Goal: Information Seeking & Learning: Learn about a topic

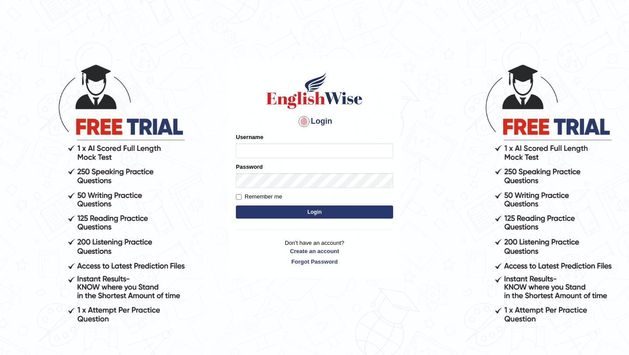
type input "Arjun12"
click at [274, 211] on button "Login" at bounding box center [314, 211] width 157 height 13
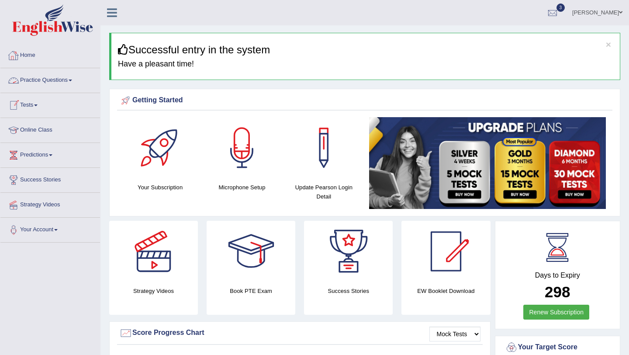
click at [40, 70] on link "Practice Questions" at bounding box center [50, 79] width 100 height 22
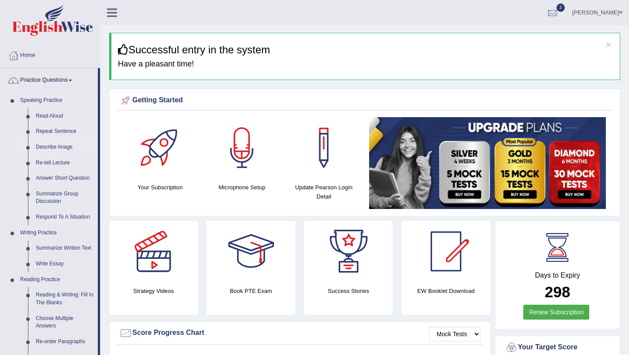
click at [60, 152] on link "Describe Image" at bounding box center [65, 147] width 66 height 16
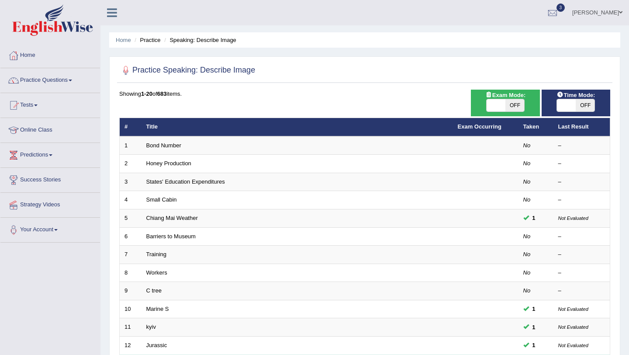
scroll to position [224, 0]
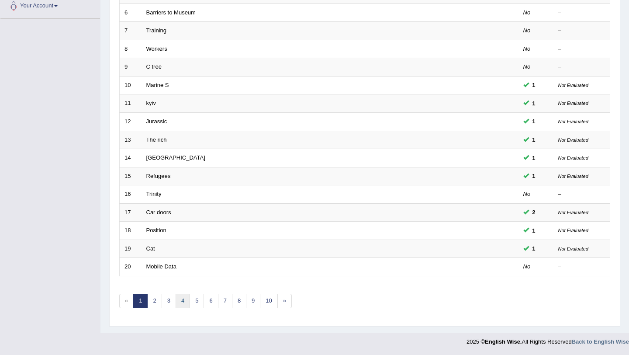
click at [181, 304] on link "4" at bounding box center [183, 301] width 14 height 14
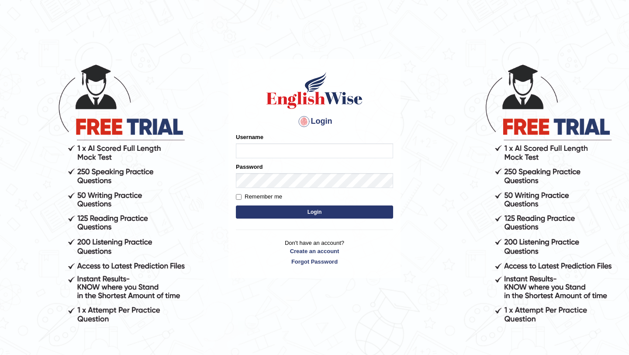
type input "Arjun12"
click at [288, 215] on button "Login" at bounding box center [314, 211] width 157 height 13
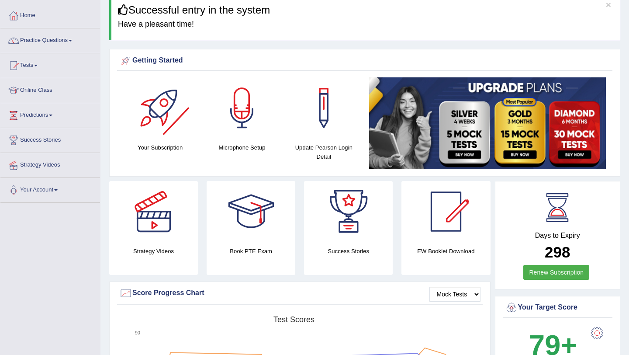
scroll to position [42, 0]
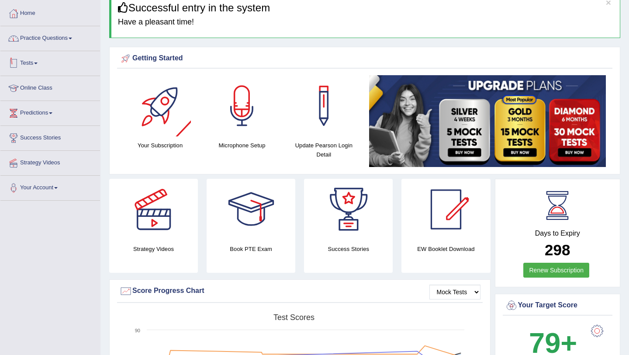
click at [73, 38] on link "Practice Questions" at bounding box center [50, 37] width 100 height 22
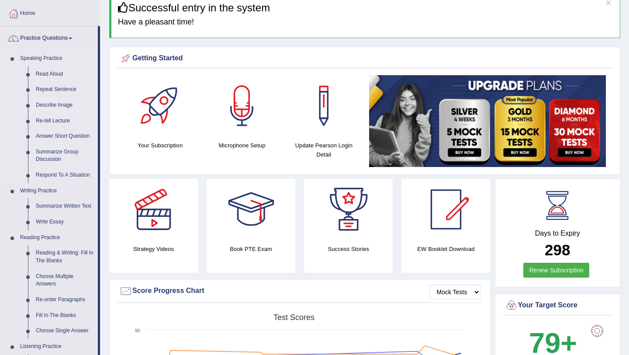
click at [55, 107] on link "Describe Image" at bounding box center [65, 105] width 66 height 16
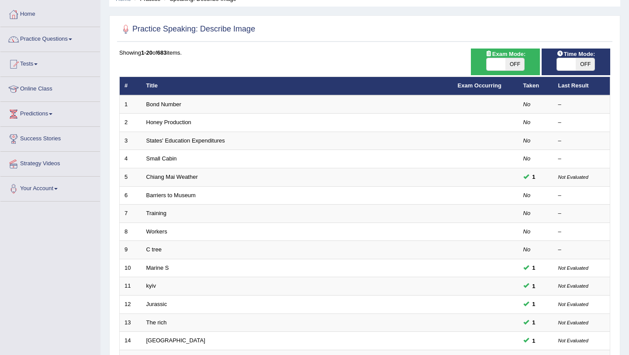
scroll to position [224, 0]
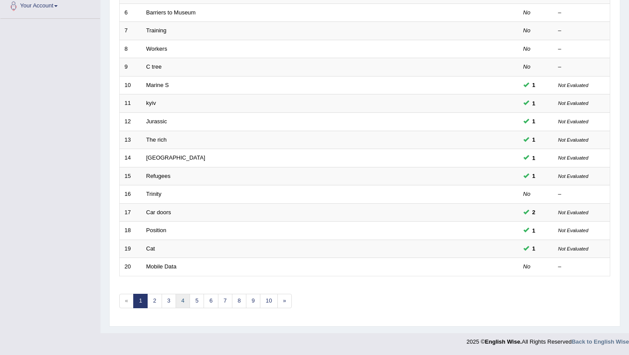
click at [182, 307] on link "4" at bounding box center [183, 301] width 14 height 14
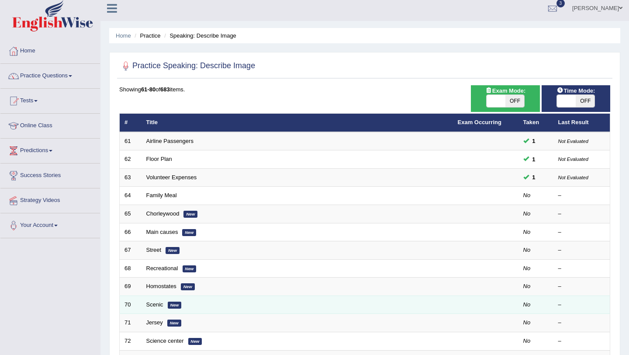
scroll to position [8, 0]
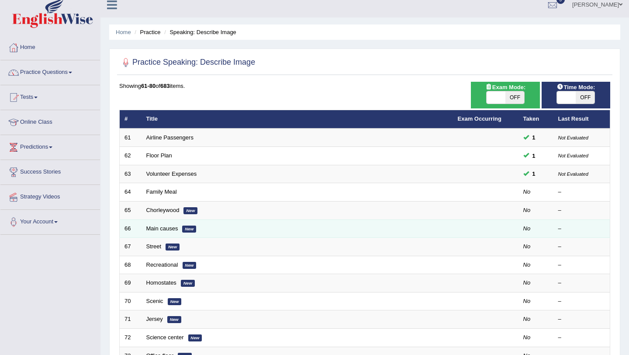
click at [155, 235] on td "Main causes New" at bounding box center [297, 228] width 311 height 18
click at [155, 233] on td "Main causes New" at bounding box center [297, 228] width 311 height 18
click at [155, 228] on link "Main causes" at bounding box center [162, 228] width 32 height 7
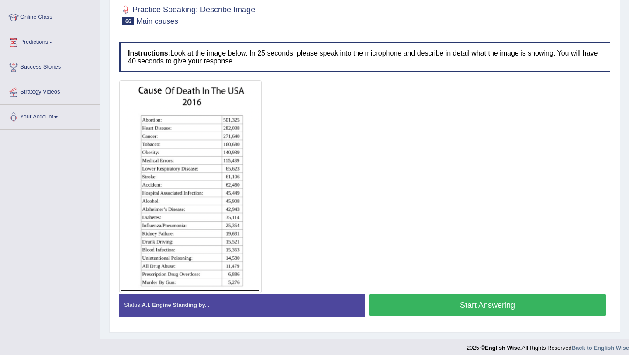
scroll to position [119, 0]
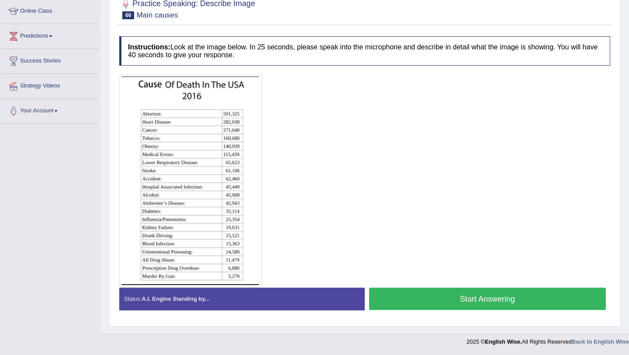
click at [402, 291] on button "Start Answering" at bounding box center [487, 298] width 237 height 22
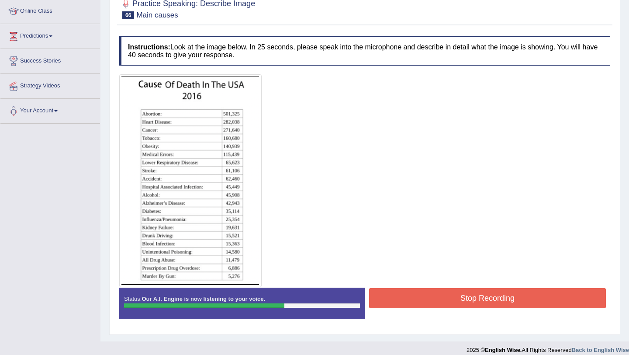
click at [402, 294] on button "Stop Recording" at bounding box center [487, 298] width 237 height 20
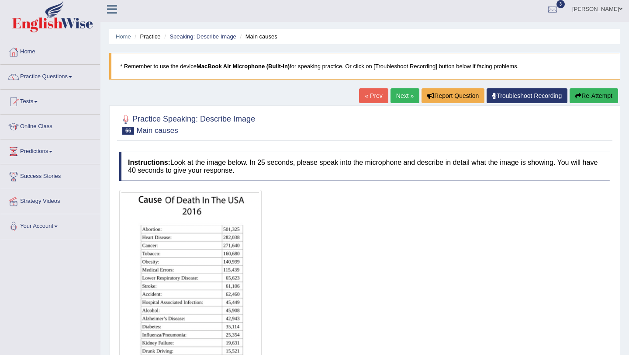
scroll to position [0, 0]
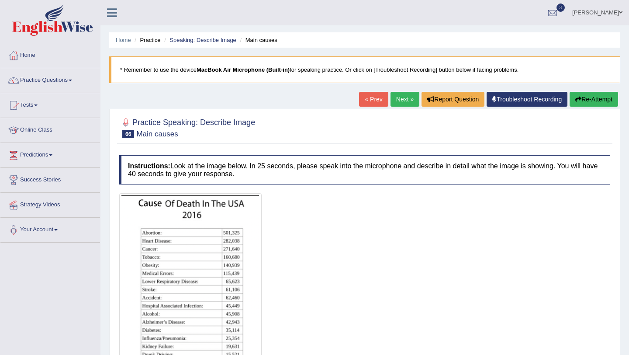
click at [397, 100] on link "Next »" at bounding box center [405, 99] width 29 height 15
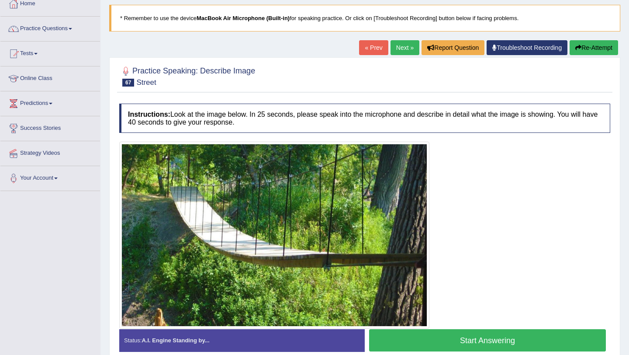
scroll to position [47, 0]
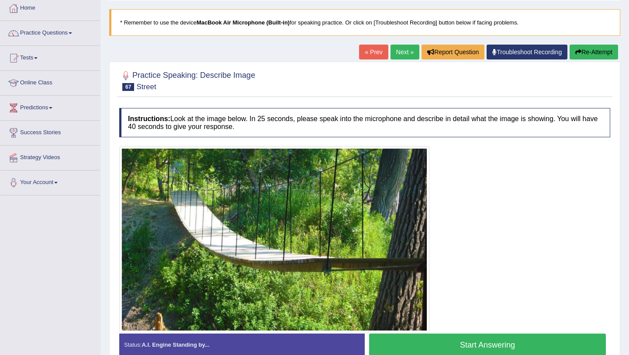
click at [392, 54] on link "Next »" at bounding box center [405, 52] width 29 height 15
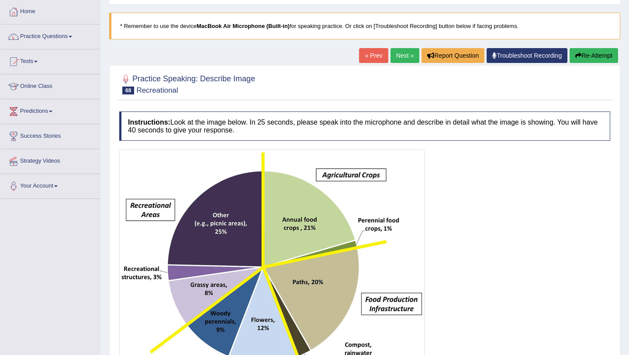
scroll to position [43, 0]
click at [58, 38] on link "Practice Questions" at bounding box center [50, 36] width 100 height 22
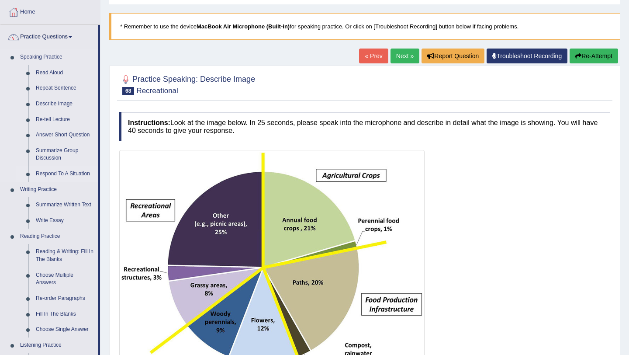
click at [61, 170] on link "Respond To A Situation" at bounding box center [65, 174] width 66 height 16
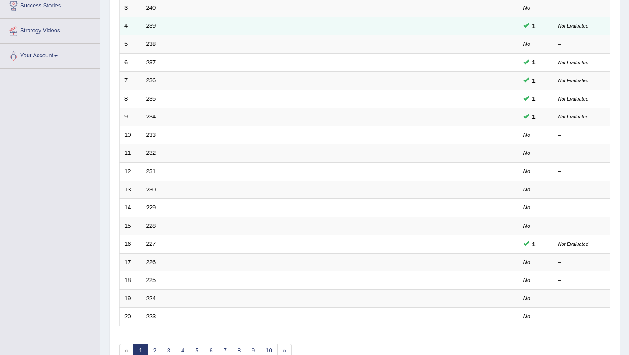
scroll to position [194, 0]
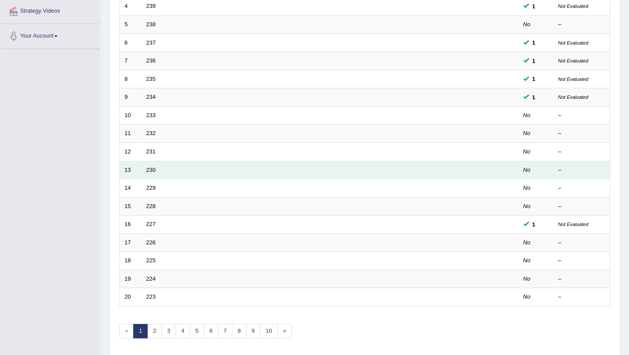
click at [156, 167] on td "230" at bounding box center [297, 170] width 311 height 18
click at [148, 172] on link "230" at bounding box center [151, 169] width 10 height 7
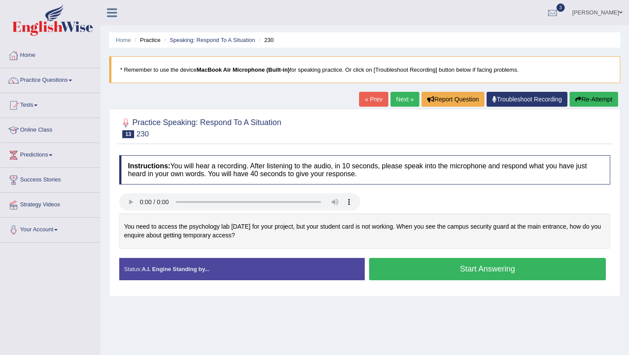
click at [443, 264] on button "Start Answering" at bounding box center [487, 269] width 237 height 22
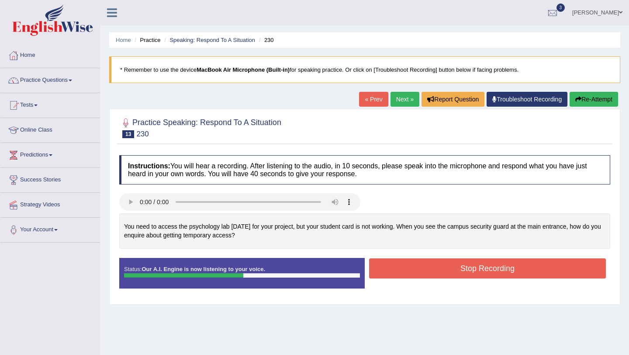
click at [455, 266] on button "Stop Recording" at bounding box center [487, 268] width 237 height 20
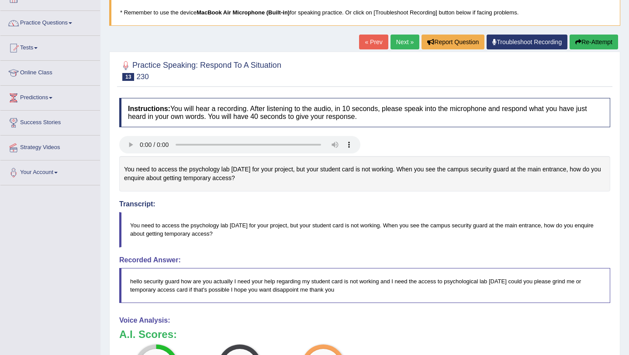
scroll to position [56, 0]
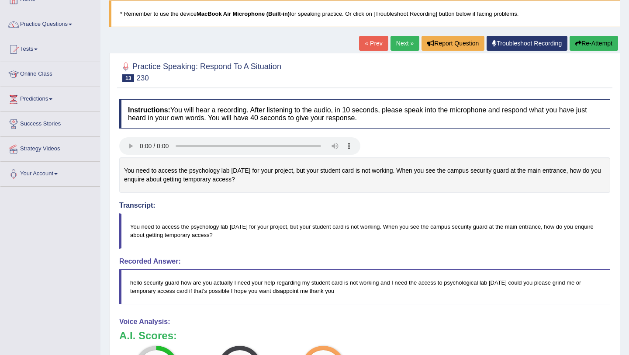
click at [393, 43] on link "Next »" at bounding box center [405, 43] width 29 height 15
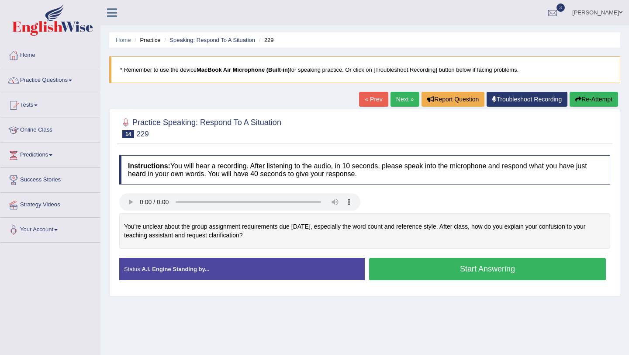
click at [395, 264] on button "Start Answering" at bounding box center [487, 269] width 237 height 22
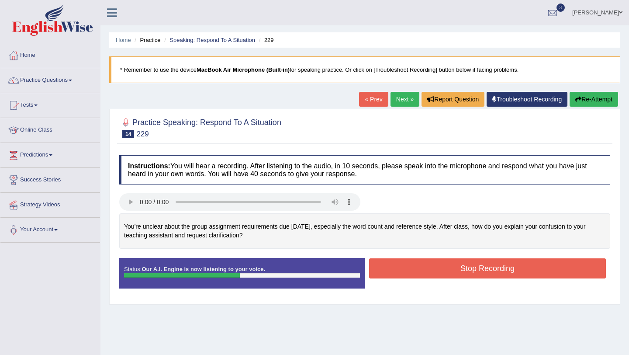
click at [395, 264] on button "Stop Recording" at bounding box center [487, 268] width 237 height 20
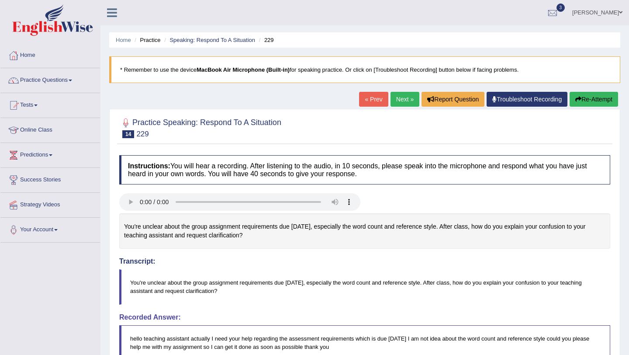
click at [405, 101] on link "Next »" at bounding box center [405, 99] width 29 height 15
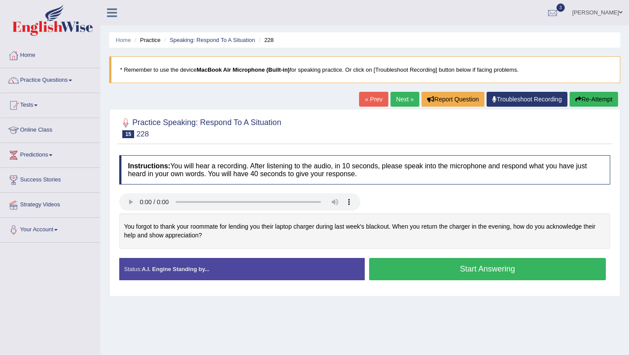
click at [407, 271] on button "Start Answering" at bounding box center [487, 269] width 237 height 22
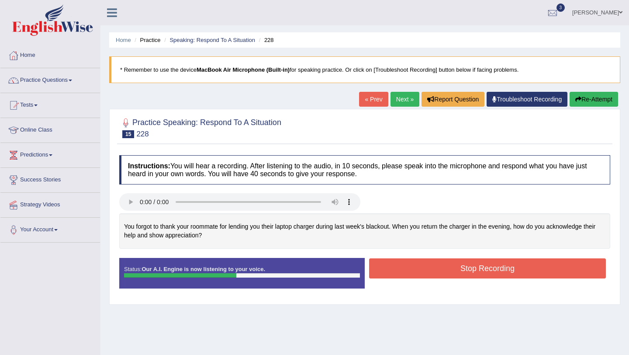
click at [407, 271] on button "Stop Recording" at bounding box center [487, 268] width 237 height 20
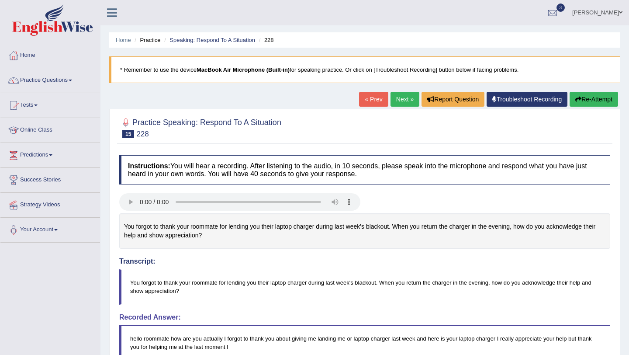
click at [401, 100] on link "Next »" at bounding box center [405, 99] width 29 height 15
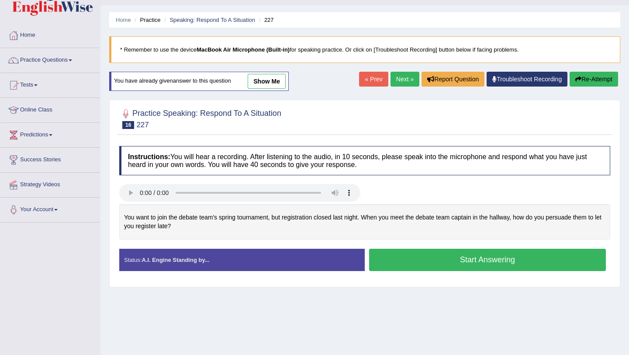
scroll to position [24, 0]
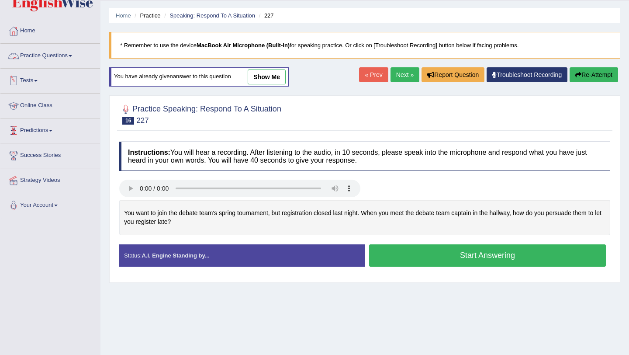
click at [59, 55] on link "Practice Questions" at bounding box center [50, 55] width 100 height 22
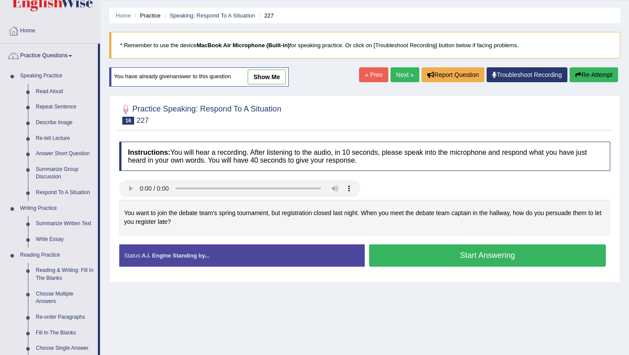
click at [254, 78] on link "show me" at bounding box center [267, 76] width 38 height 15
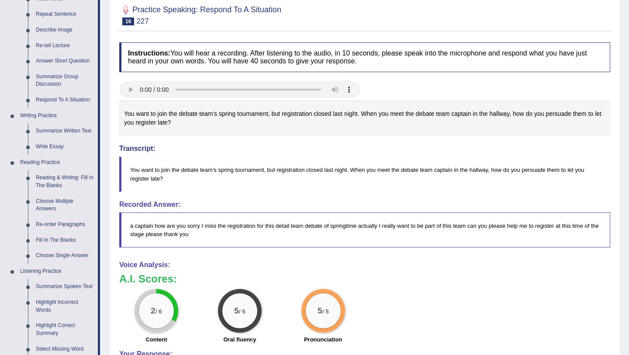
scroll to position [0, 0]
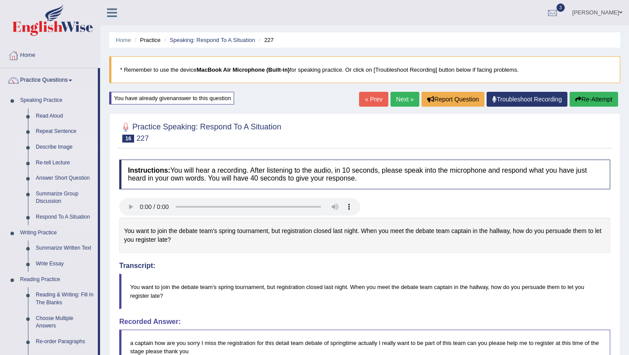
click at [57, 147] on link "Describe Image" at bounding box center [65, 147] width 66 height 16
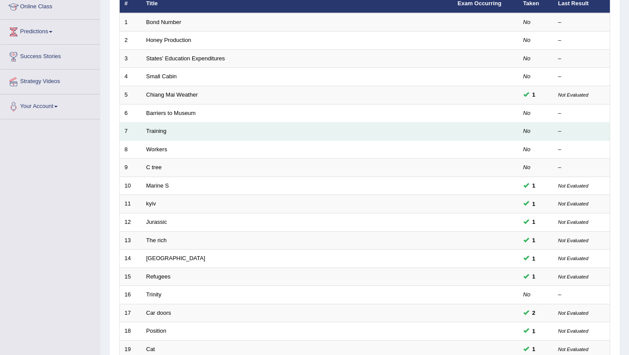
scroll to position [224, 0]
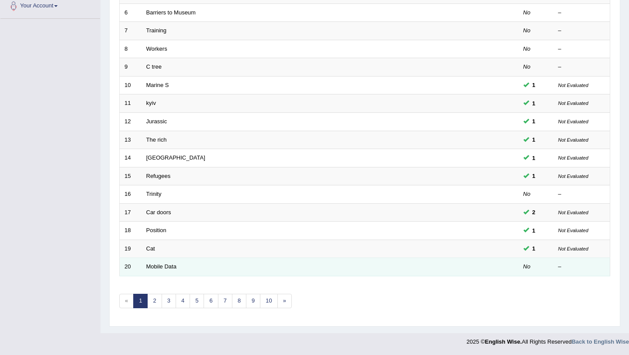
click at [200, 273] on td "Mobile Data" at bounding box center [297, 267] width 311 height 18
click at [176, 268] on link "Mobile Data" at bounding box center [161, 266] width 30 height 7
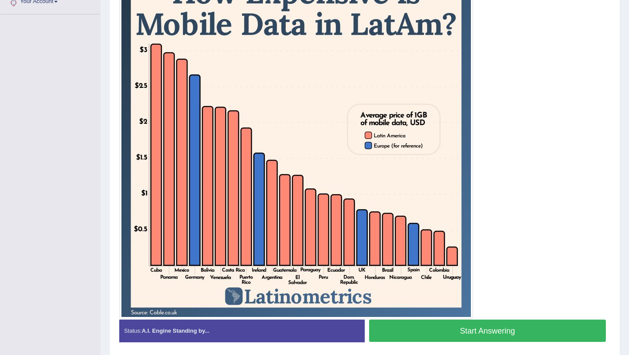
scroll to position [229, 0]
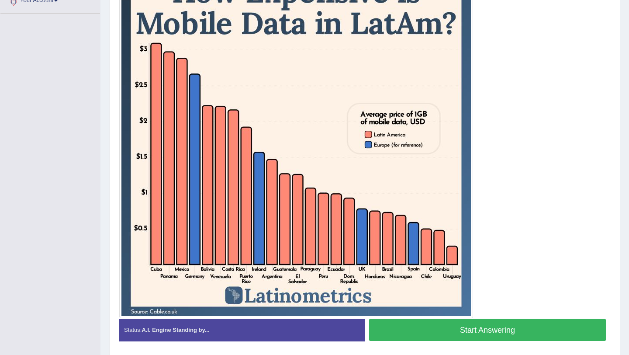
click at [377, 322] on button "Start Answering" at bounding box center [487, 329] width 237 height 22
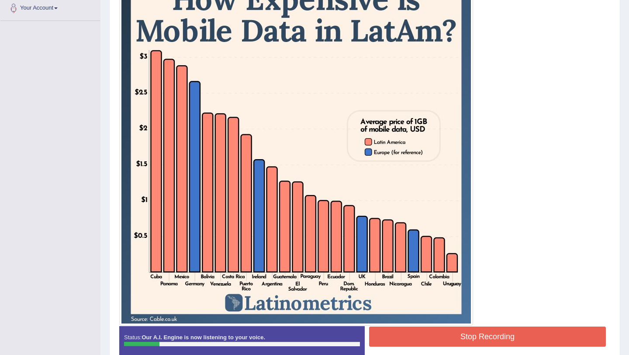
scroll to position [226, 0]
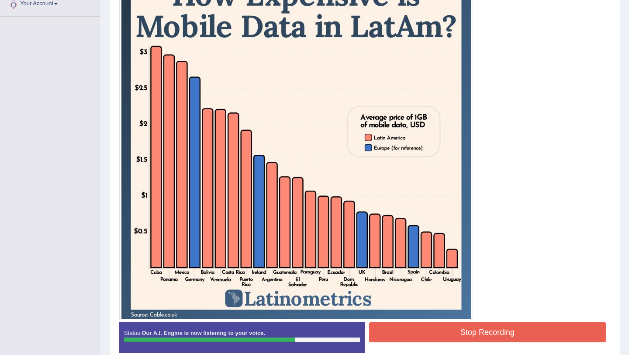
click at [412, 326] on button "Stop Recording" at bounding box center [487, 332] width 237 height 20
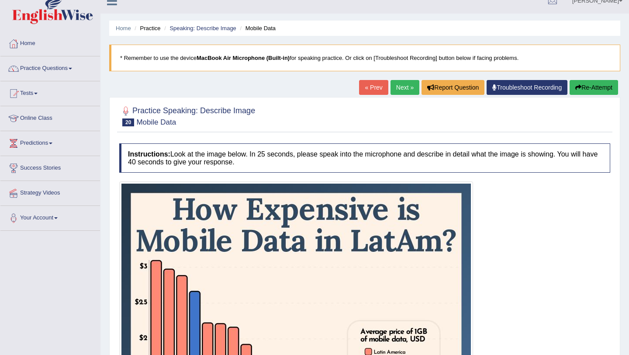
scroll to position [0, 0]
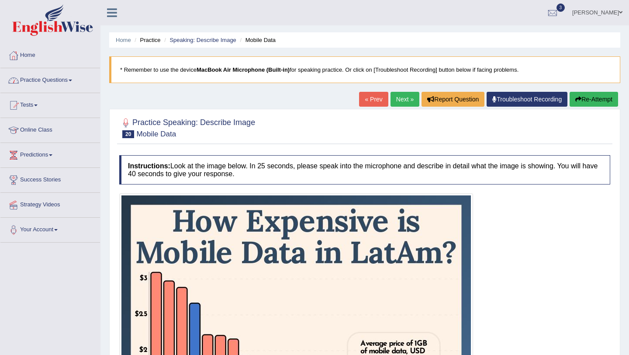
click at [82, 75] on link "Practice Questions" at bounding box center [50, 79] width 100 height 22
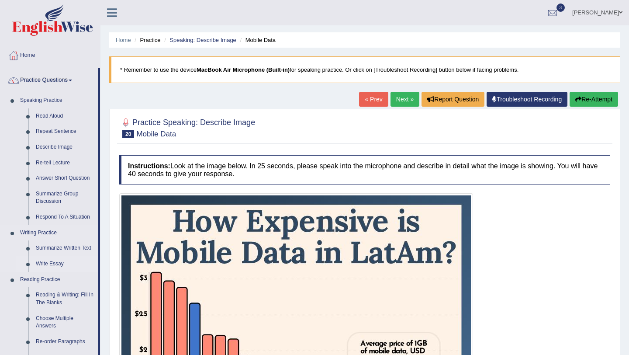
click at [39, 262] on link "Write Essay" at bounding box center [65, 264] width 66 height 16
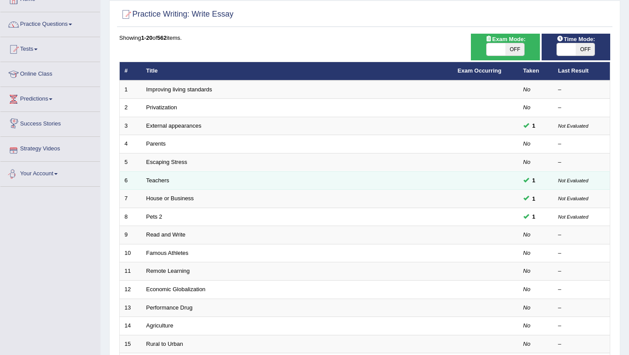
scroll to position [77, 0]
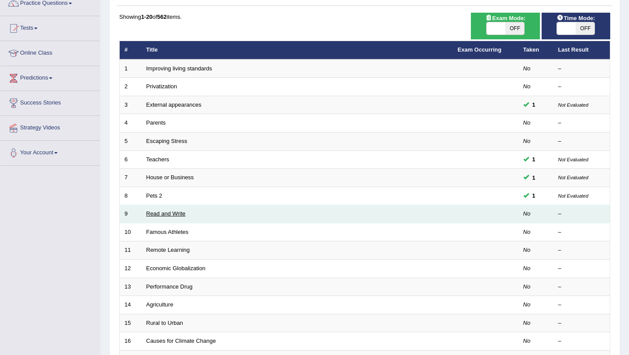
click at [160, 217] on link "Read and Write" at bounding box center [165, 213] width 39 height 7
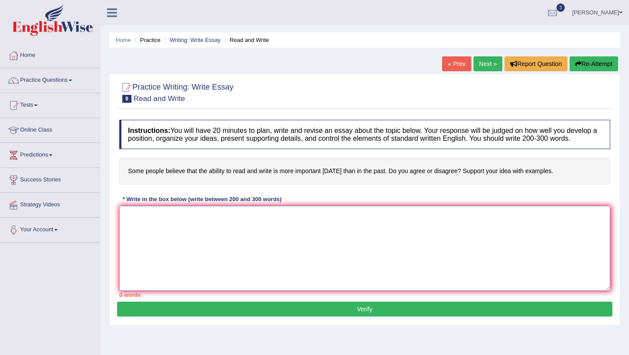
click at [160, 217] on textarea at bounding box center [364, 248] width 491 height 85
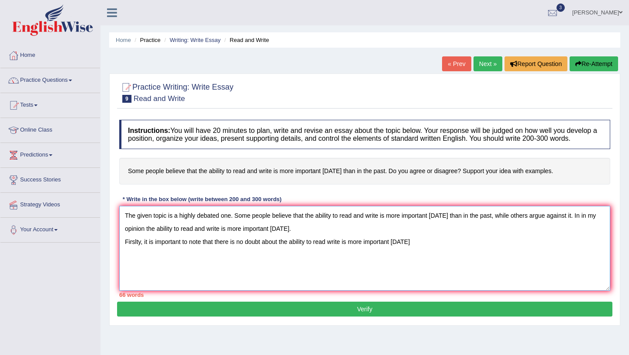
click at [330, 247] on textarea "The given topic is a highly debated one. Some people believe that the ability t…" at bounding box center [364, 248] width 491 height 85
click at [428, 251] on textarea "The given topic is a highly debated one. Some people believe that the ability t…" at bounding box center [364, 248] width 491 height 85
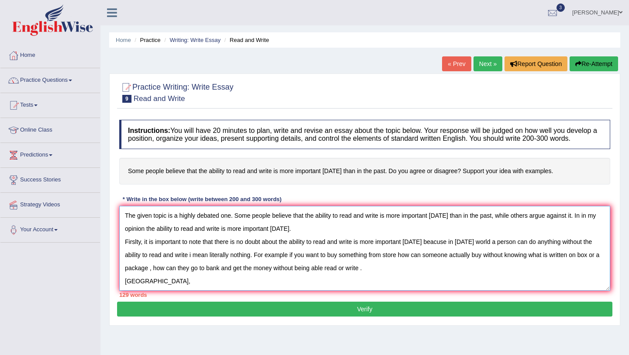
click at [152, 290] on textarea "The given topic is a highly debated one. Some people believe that the ability t…" at bounding box center [364, 248] width 491 height 85
click at [160, 290] on textarea "The given topic is a highly debated one. Some people believe that the ability t…" at bounding box center [364, 248] width 491 height 85
click at [150, 290] on textarea "The given topic is a highly debated one. Some people believe that the ability t…" at bounding box center [364, 248] width 491 height 85
click at [156, 291] on textarea "The given topic is a highly debated one. Some people believe that the ability t…" at bounding box center [364, 248] width 491 height 85
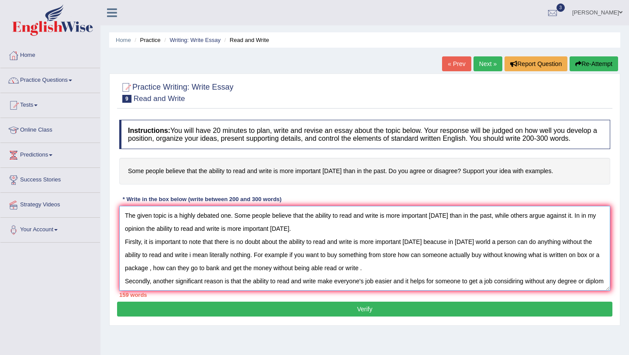
scroll to position [7, 0]
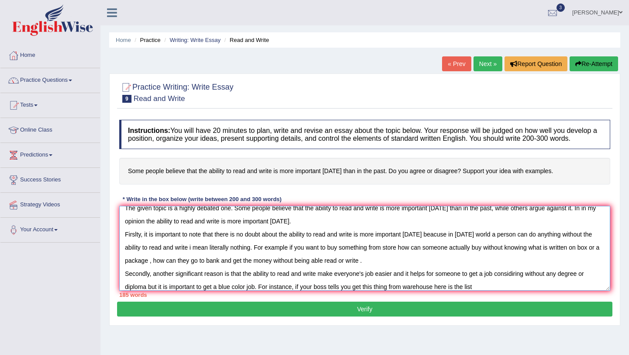
click at [391, 291] on textarea "The given topic is a highly debated one. Some people believe that the ability t…" at bounding box center [364, 248] width 491 height 85
click at [484, 291] on textarea "The given topic is a highly debated one. Some people believe that the ability t…" at bounding box center [364, 248] width 491 height 85
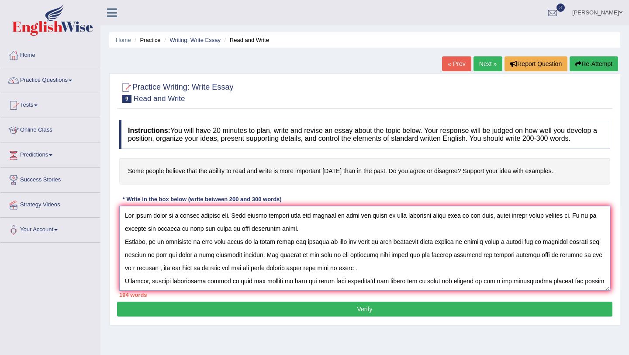
scroll to position [26, 0]
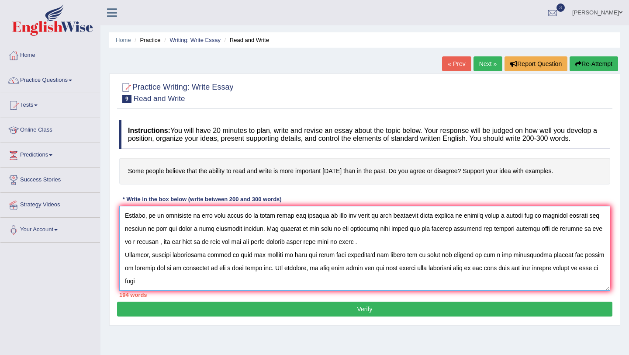
click at [529, 266] on textarea at bounding box center [364, 248] width 491 height 85
click at [142, 288] on textarea at bounding box center [364, 248] width 491 height 85
click at [204, 291] on textarea at bounding box center [364, 248] width 491 height 85
click at [243, 291] on textarea at bounding box center [364, 248] width 491 height 85
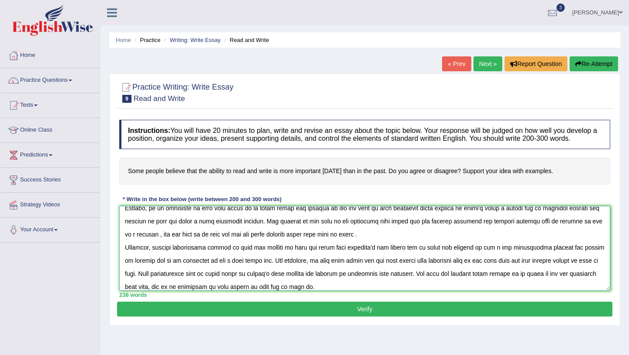
scroll to position [47, 0]
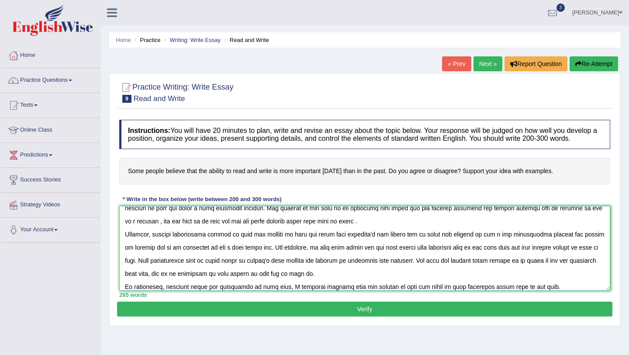
type textarea "The given topic is a highly debated one. Some people believe that the ability t…"
click at [239, 316] on button "Verify" at bounding box center [364, 308] width 495 height 15
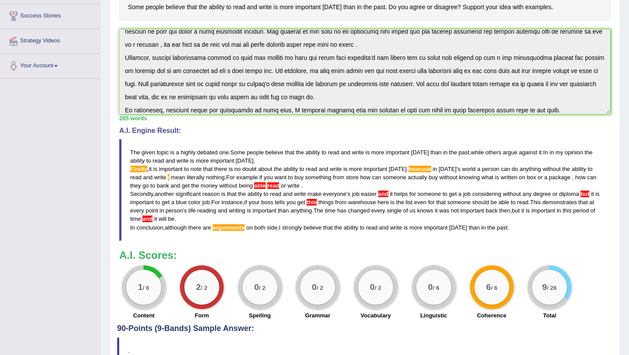
scroll to position [156, 0]
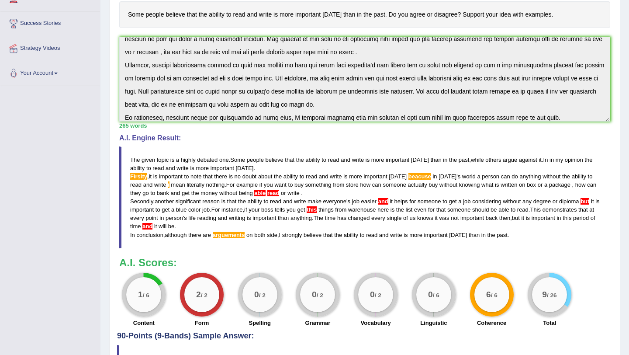
click at [139, 299] on big "1" at bounding box center [140, 295] width 5 height 10
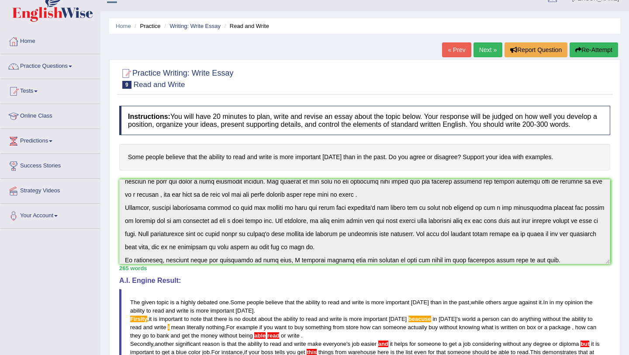
scroll to position [0, 0]
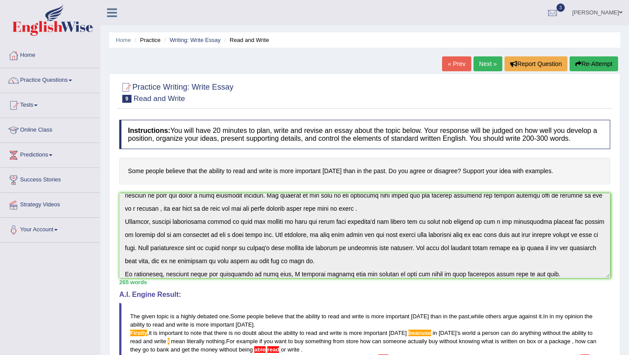
click at [482, 62] on link "Next »" at bounding box center [488, 63] width 29 height 15
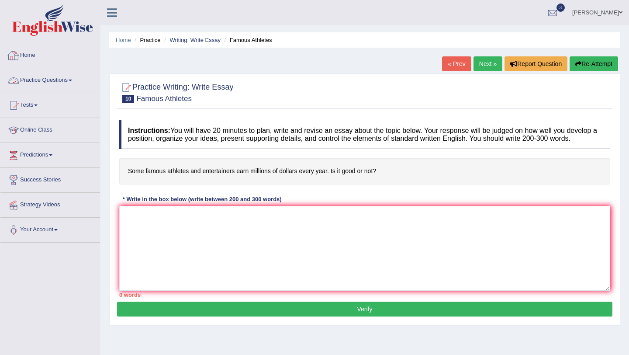
click at [54, 86] on link "Practice Questions" at bounding box center [50, 79] width 100 height 22
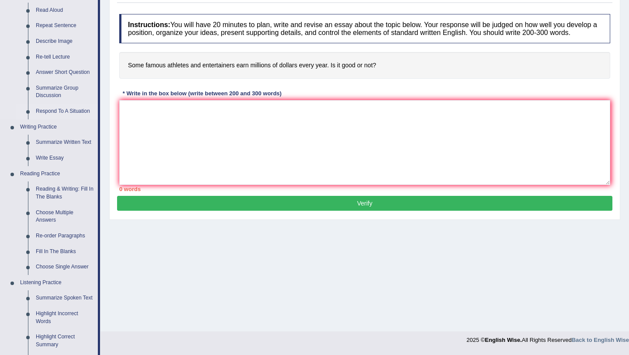
scroll to position [107, 0]
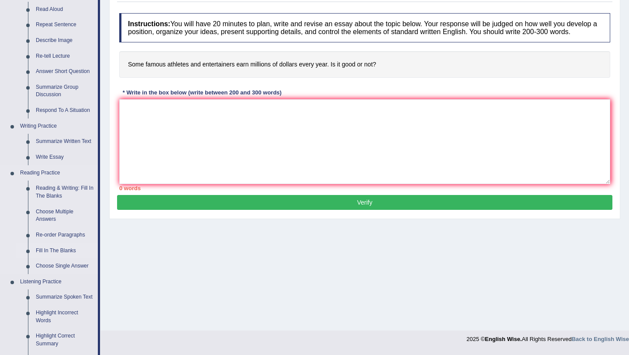
click at [69, 251] on link "Fill In The Blanks" at bounding box center [65, 251] width 66 height 16
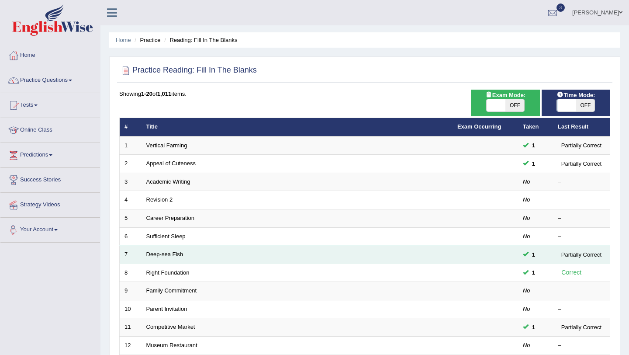
scroll to position [224, 0]
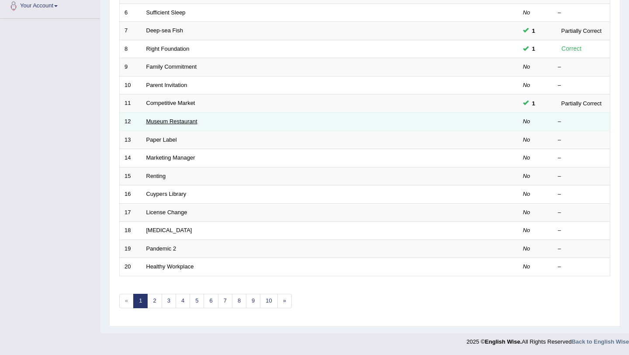
click at [187, 125] on link "Museum Restaurant" at bounding box center [171, 121] width 51 height 7
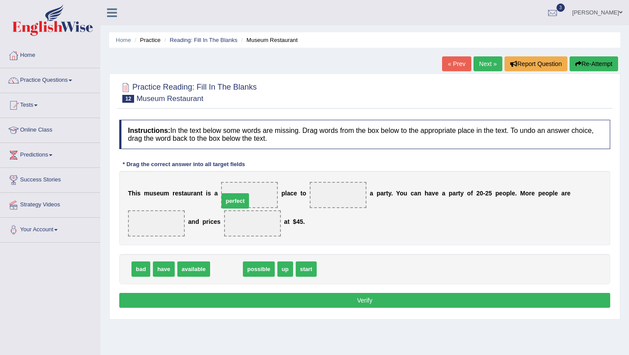
drag, startPoint x: 233, startPoint y: 269, endPoint x: 242, endPoint y: 202, distance: 67.8
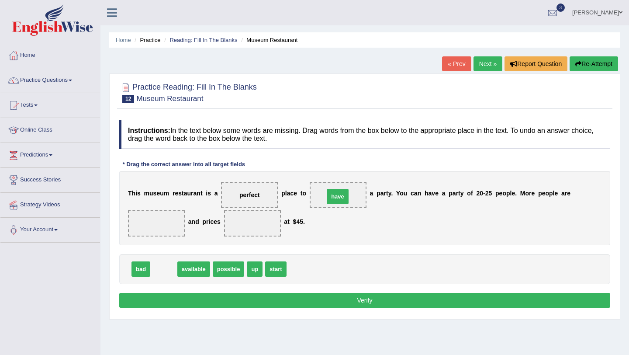
drag, startPoint x: 162, startPoint y: 269, endPoint x: 334, endPoint y: 195, distance: 187.5
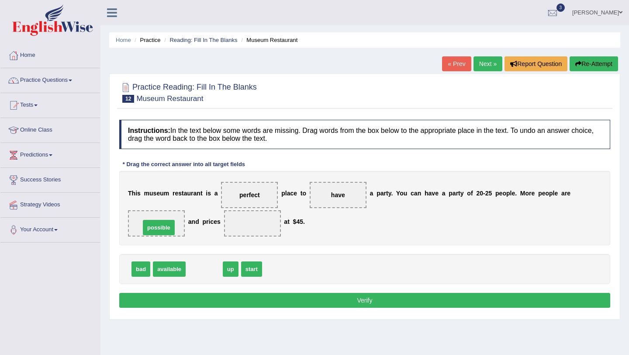
drag, startPoint x: 212, startPoint y: 270, endPoint x: 166, endPoint y: 228, distance: 61.2
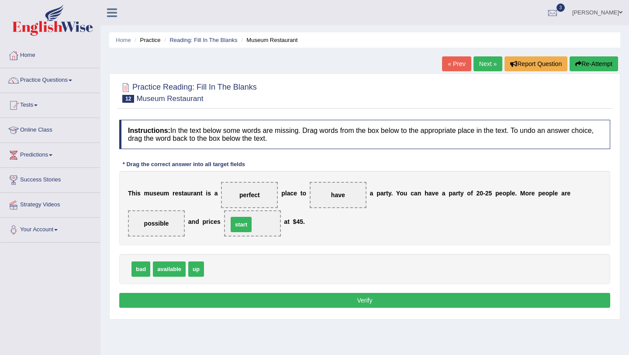
drag, startPoint x: 221, startPoint y: 262, endPoint x: 247, endPoint y: 214, distance: 53.8
click at [270, 297] on button "Verify" at bounding box center [364, 300] width 491 height 15
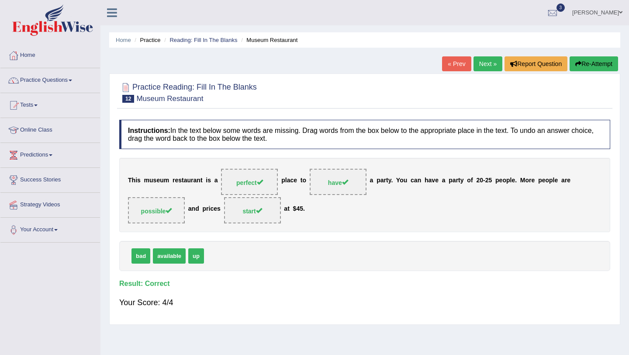
scroll to position [3, 0]
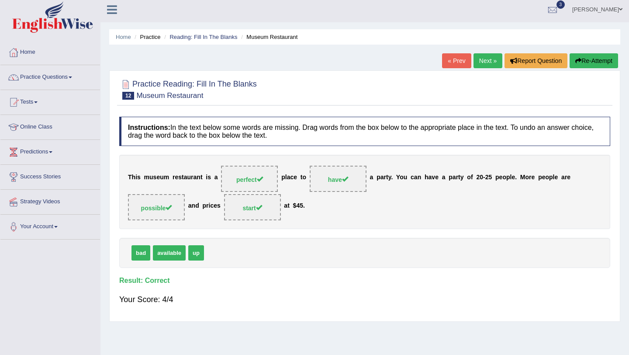
click at [479, 54] on link "Next »" at bounding box center [488, 60] width 29 height 15
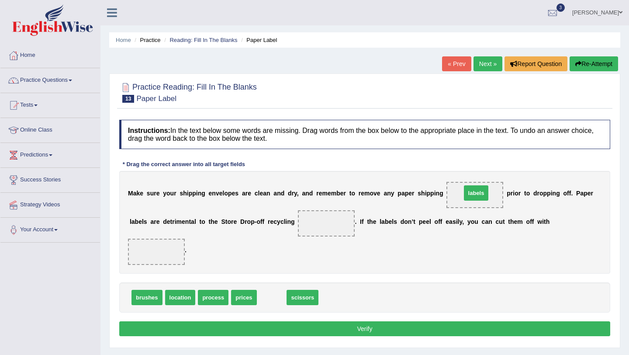
drag, startPoint x: 272, startPoint y: 298, endPoint x: 476, endPoint y: 194, distance: 229.4
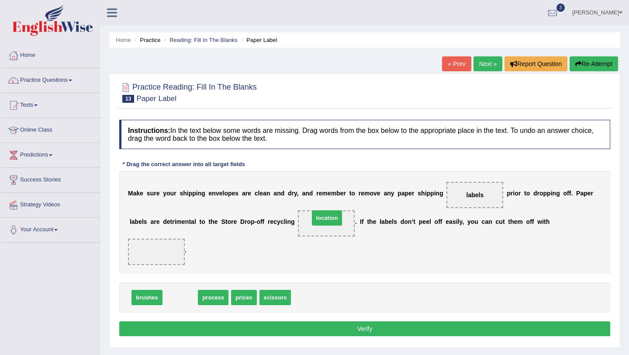
drag, startPoint x: 178, startPoint y: 302, endPoint x: 325, endPoint y: 223, distance: 166.7
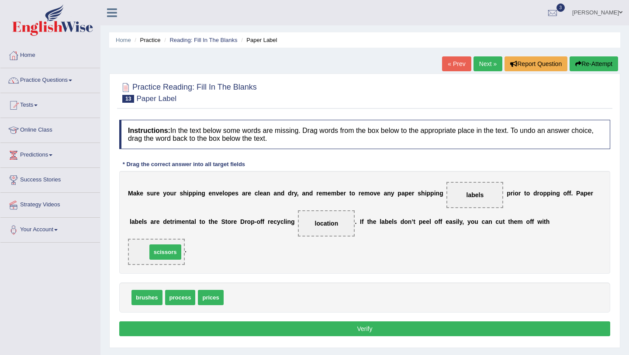
drag, startPoint x: 246, startPoint y: 297, endPoint x: 168, endPoint y: 251, distance: 89.7
drag, startPoint x: 189, startPoint y: 298, endPoint x: 338, endPoint y: 225, distance: 165.3
click at [329, 331] on button "Verify" at bounding box center [364, 328] width 491 height 15
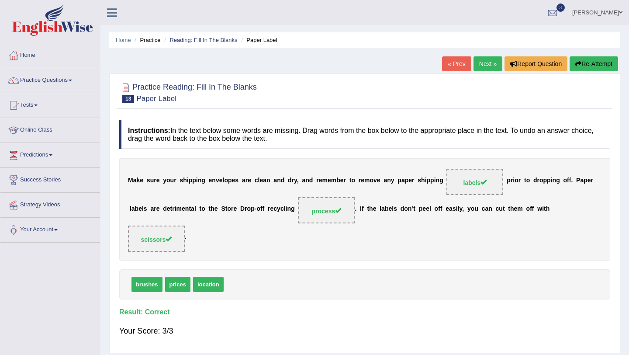
click at [491, 62] on link "Next »" at bounding box center [488, 63] width 29 height 15
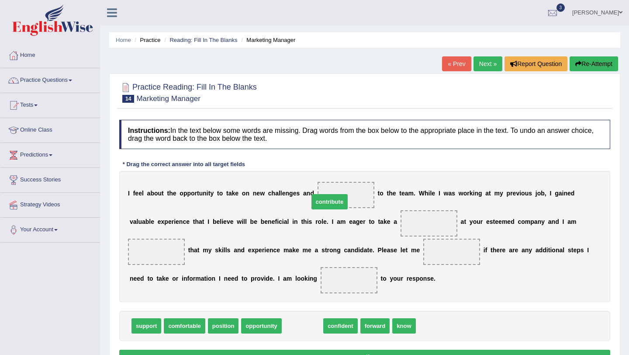
drag, startPoint x: 302, startPoint y: 329, endPoint x: 329, endPoint y: 205, distance: 126.9
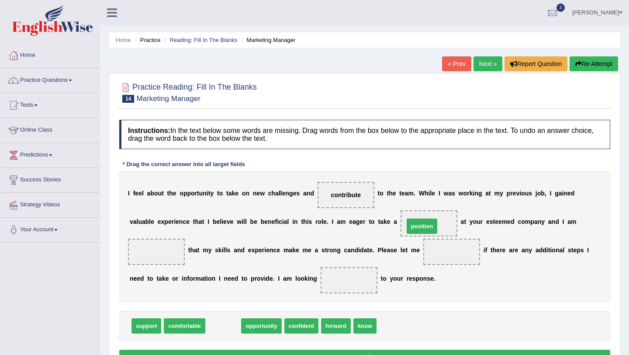
drag, startPoint x: 218, startPoint y: 324, endPoint x: 417, endPoint y: 224, distance: 222.5
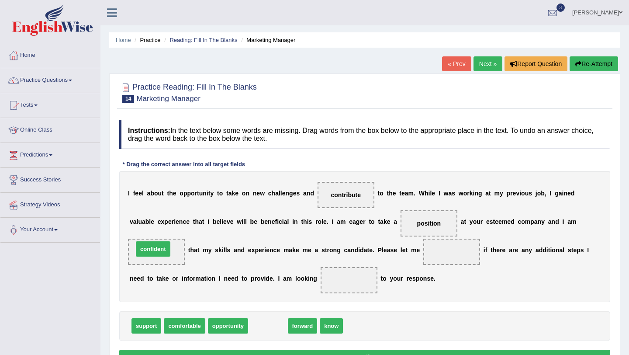
drag, startPoint x: 269, startPoint y: 330, endPoint x: 154, endPoint y: 252, distance: 138.7
drag, startPoint x: 266, startPoint y: 327, endPoint x: 352, endPoint y: 278, distance: 98.2
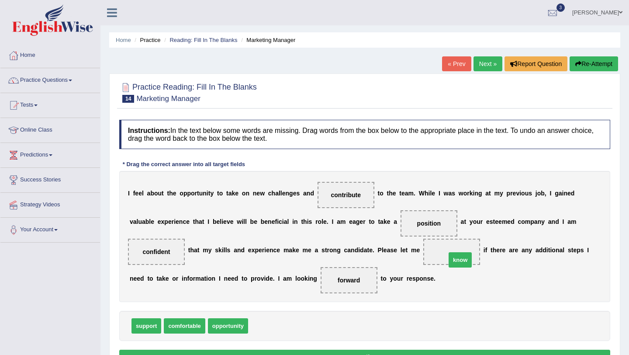
drag, startPoint x: 267, startPoint y: 327, endPoint x: 466, endPoint y: 261, distance: 209.6
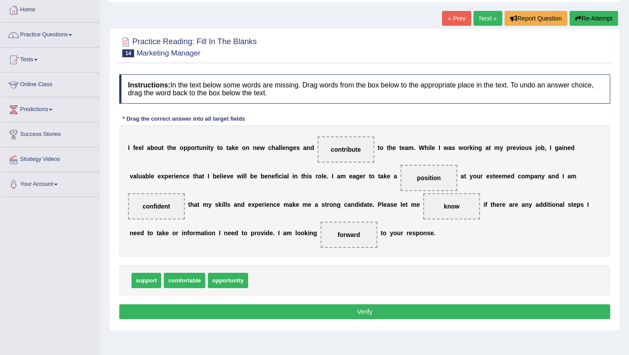
scroll to position [54, 0]
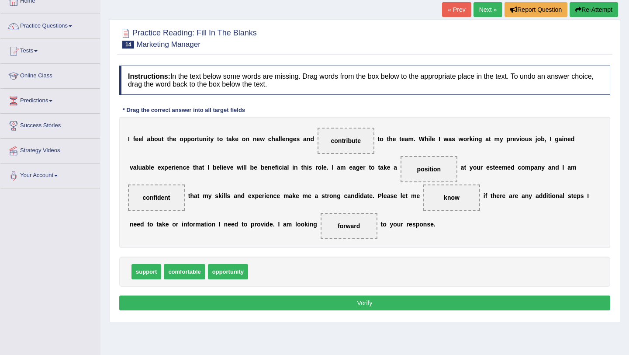
click at [480, 301] on button "Verify" at bounding box center [364, 302] width 491 height 15
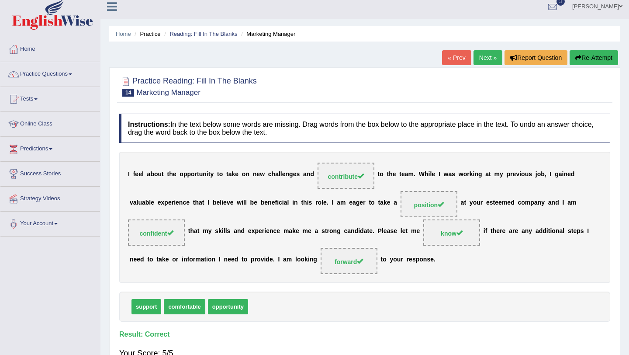
scroll to position [4, 0]
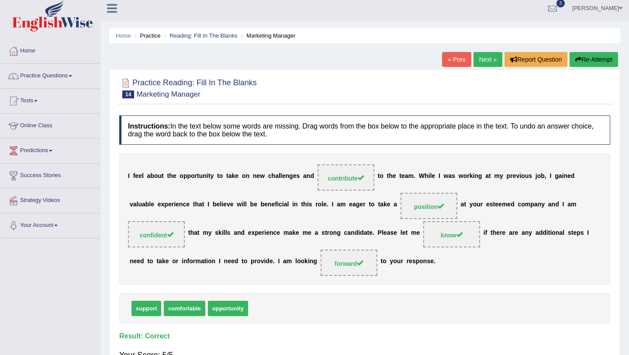
click at [479, 57] on link "Next »" at bounding box center [488, 59] width 29 height 15
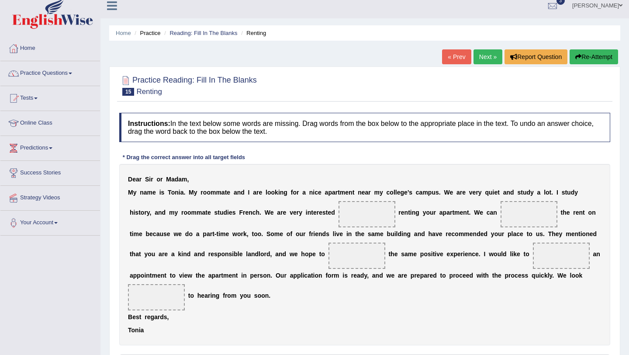
scroll to position [4, 0]
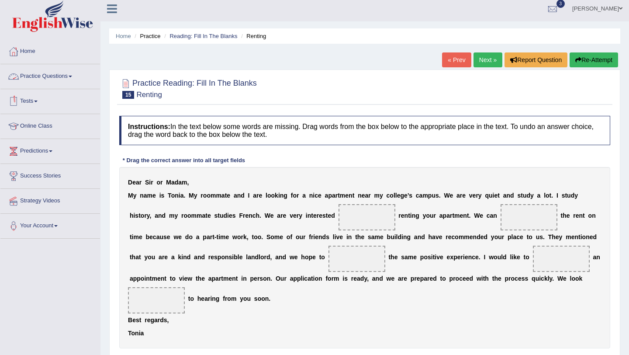
click at [41, 79] on link "Practice Questions" at bounding box center [50, 75] width 100 height 22
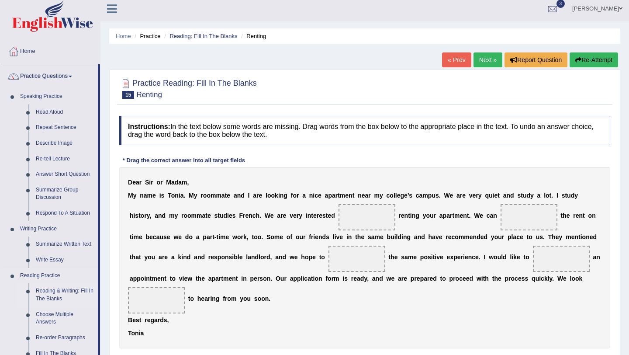
click at [58, 294] on link "Reading & Writing: Fill In The Blanks" at bounding box center [65, 294] width 66 height 23
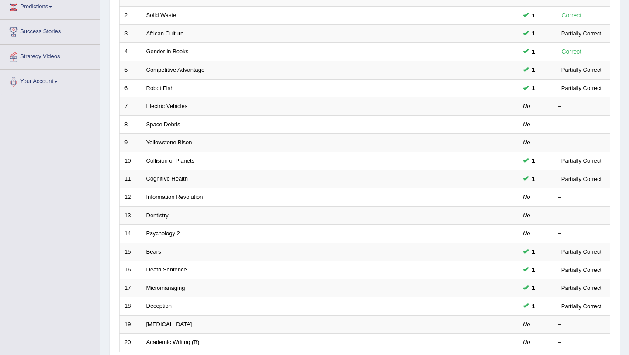
scroll to position [224, 0]
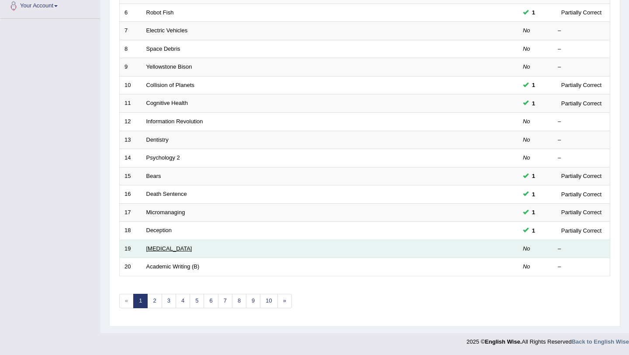
click at [154, 249] on link "[MEDICAL_DATA]" at bounding box center [169, 248] width 46 height 7
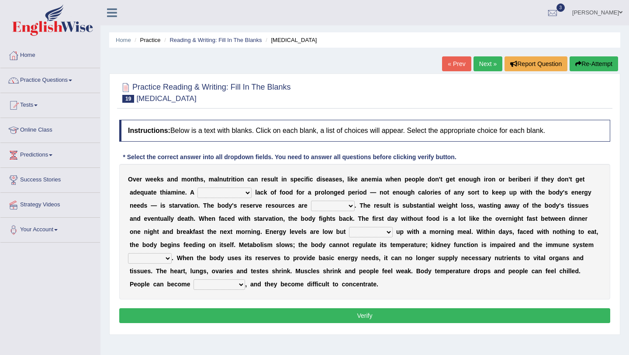
scroll to position [104, 0]
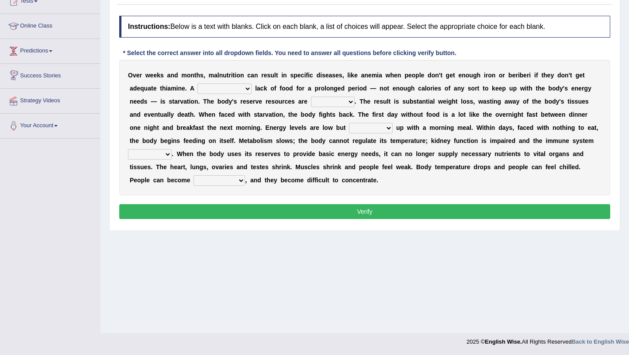
click at [47, 52] on link "Predictions" at bounding box center [50, 50] width 100 height 22
click at [41, 141] on link "Your Account" at bounding box center [50, 140] width 100 height 22
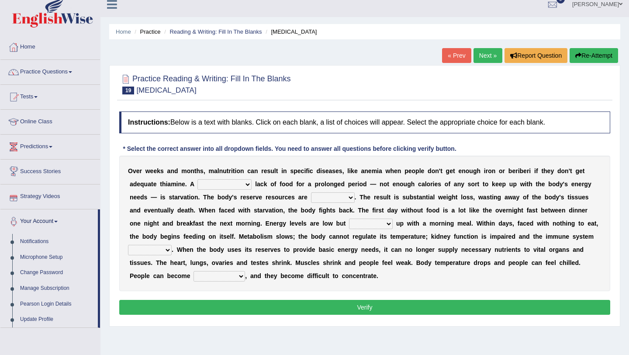
scroll to position [0, 0]
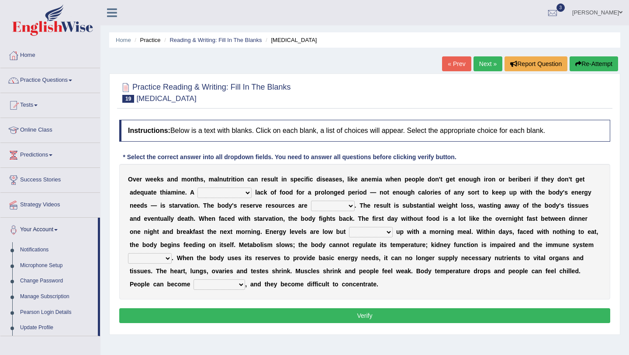
click at [209, 193] on select "severe distinguishing proper distinctive" at bounding box center [224, 192] width 54 height 10
select select "severe"
click at [311, 207] on select "obsoleted depleted pelleted deleted" at bounding box center [333, 206] width 44 height 10
select select "obsoleted"
click at [349, 234] on select "feed come chill pick" at bounding box center [371, 232] width 44 height 10
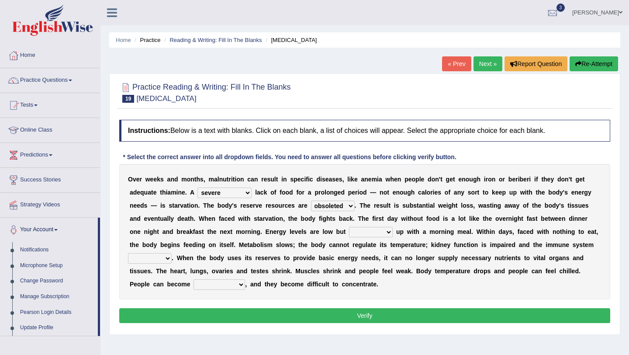
select select "come"
click at [161, 263] on select "deepens deafens weakens surpasses" at bounding box center [150, 258] width 44 height 10
select select "weakens"
click at [218, 280] on select "irritable commutable indisputable transportable" at bounding box center [220, 284] width 52 height 10
select select "irritable"
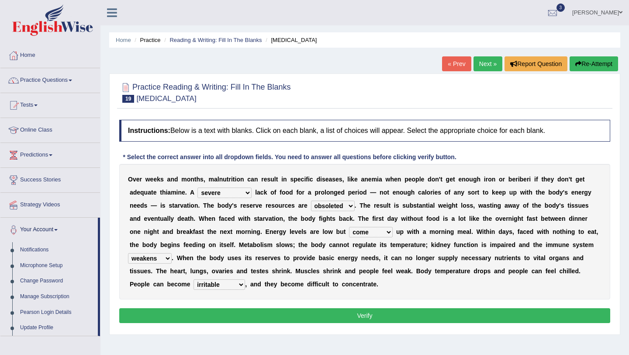
click at [222, 309] on button "Verify" at bounding box center [364, 315] width 491 height 15
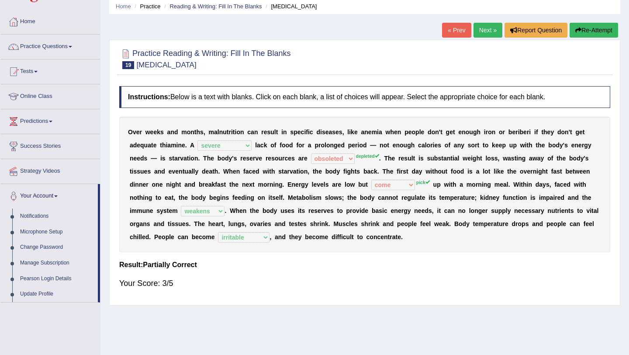
scroll to position [35, 0]
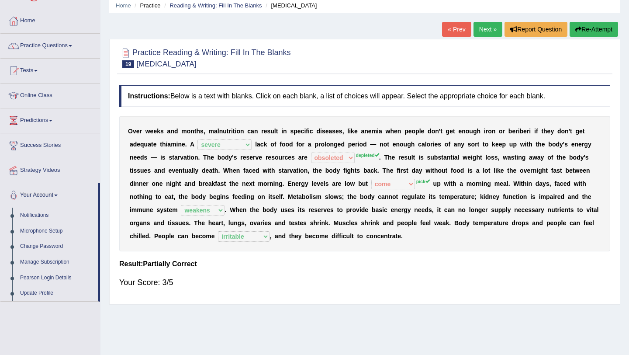
click at [474, 28] on link "Next »" at bounding box center [488, 29] width 29 height 15
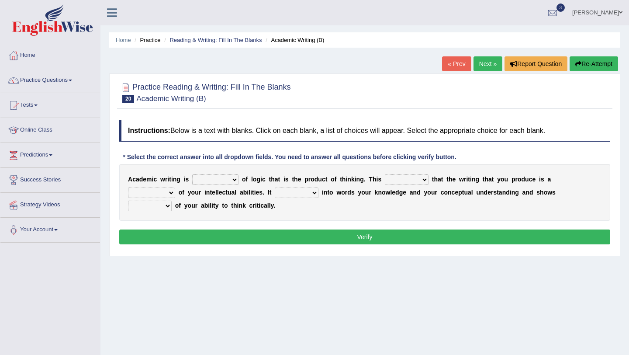
click at [200, 180] on select "expectation entitlement expression exchange" at bounding box center [215, 179] width 46 height 10
select select "exchange"
click at [392, 180] on select "means questions stipulates answers" at bounding box center [407, 179] width 44 height 10
select select "means"
click at [175, 187] on select "redundancy mission credit reflection" at bounding box center [151, 192] width 47 height 10
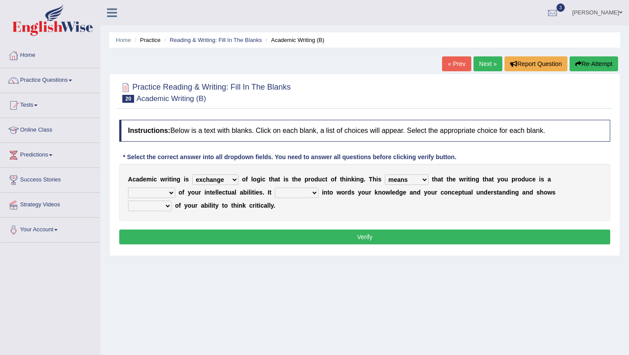
select select "reflection"
click at [275, 197] on select "enriches shows allows puts" at bounding box center [297, 192] width 44 height 10
select select "enriches"
click at [556, 190] on b at bounding box center [557, 192] width 3 height 7
click at [172, 201] on select "hassle excuse capacity evidence" at bounding box center [150, 206] width 44 height 10
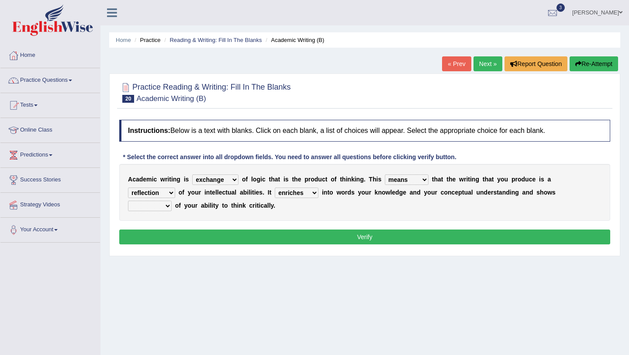
select select "evidence"
click at [508, 236] on button "Verify" at bounding box center [364, 236] width 491 height 15
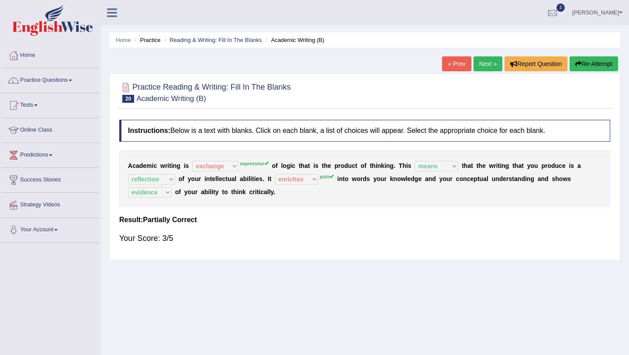
click at [484, 64] on link "Next »" at bounding box center [488, 63] width 29 height 15
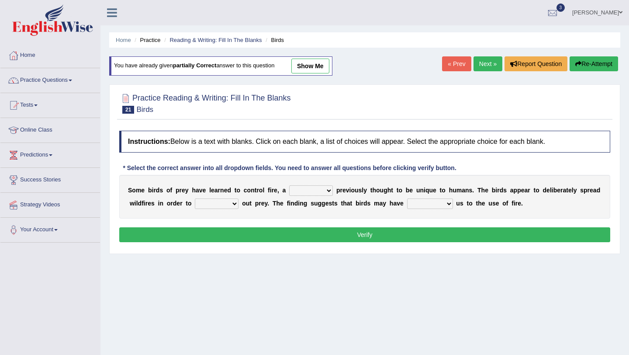
click at [487, 56] on link "Next »" at bounding box center [488, 63] width 29 height 15
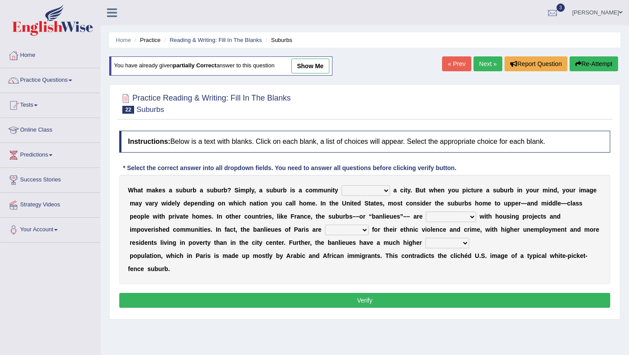
click at [490, 62] on link "Next »" at bounding box center [488, 63] width 29 height 15
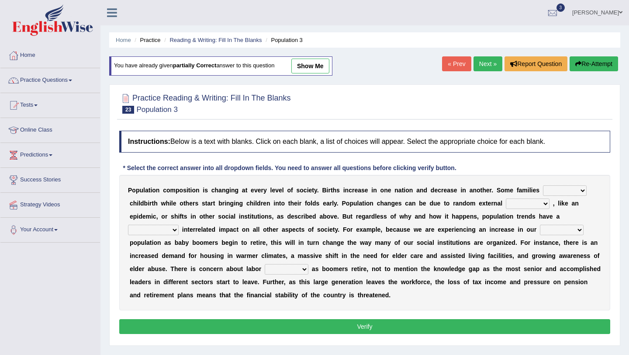
click at [490, 62] on link "Next »" at bounding box center [488, 63] width 29 height 15
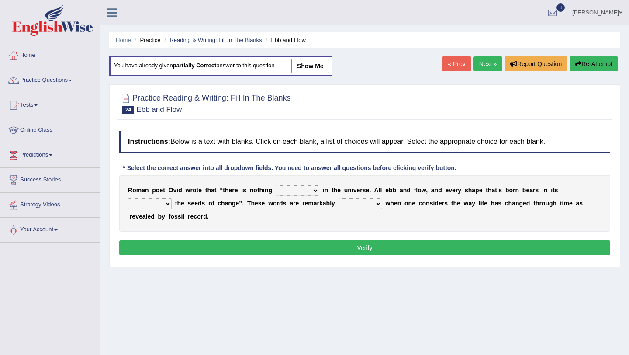
click at [490, 62] on link "Next »" at bounding box center [488, 63] width 29 height 15
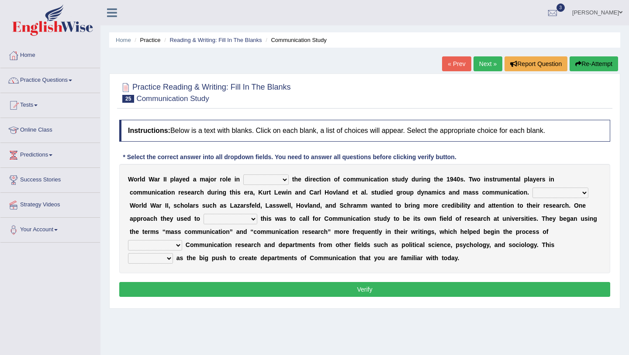
click at [490, 62] on link "Next »" at bounding box center [488, 63] width 29 height 15
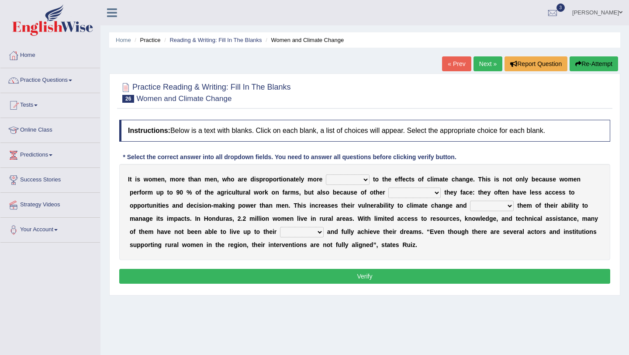
click at [450, 66] on link "« Prev" at bounding box center [456, 63] width 29 height 15
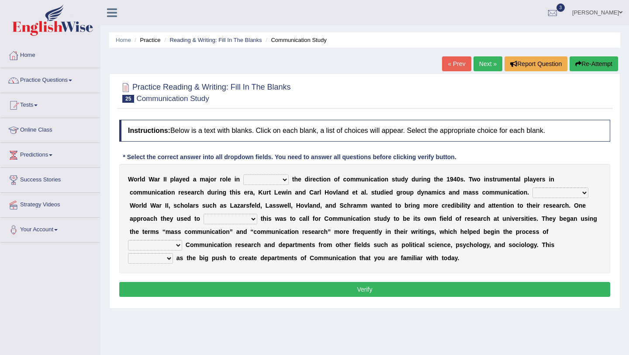
click at [247, 183] on select "shaping sharpening shunning shivering" at bounding box center [265, 179] width 45 height 10
click at [487, 63] on link "Next »" at bounding box center [488, 63] width 29 height 15
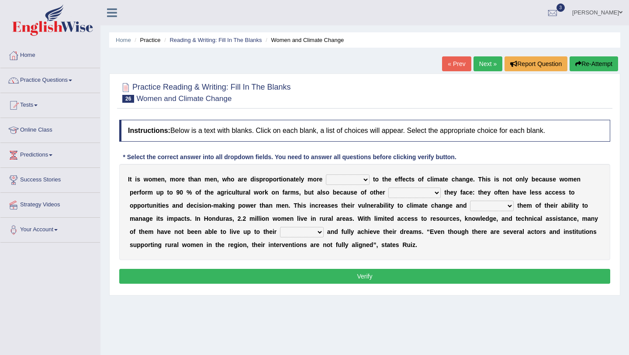
click at [335, 183] on select "defensive beatable vulnerable defective" at bounding box center [348, 179] width 44 height 10
select select "vulnerable"
click at [408, 192] on select "chances challenges awkwardness changes" at bounding box center [414, 192] width 52 height 10
select select "challenges"
click at [477, 202] on select "deprives caprices deposits thrives" at bounding box center [492, 206] width 44 height 10
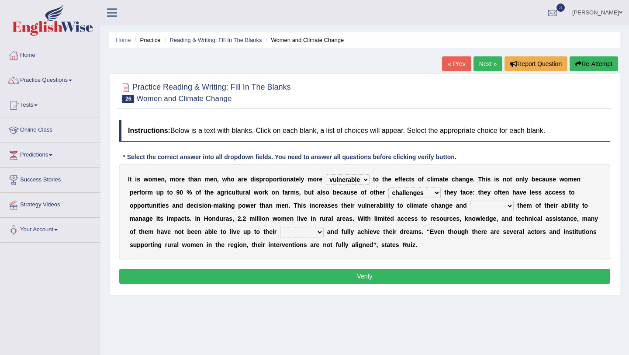
select select "thrives"
click at [290, 231] on select "endurance patience capacities publicity" at bounding box center [302, 232] width 44 height 10
select select "capacities"
click at [320, 278] on button "Verify" at bounding box center [364, 276] width 491 height 15
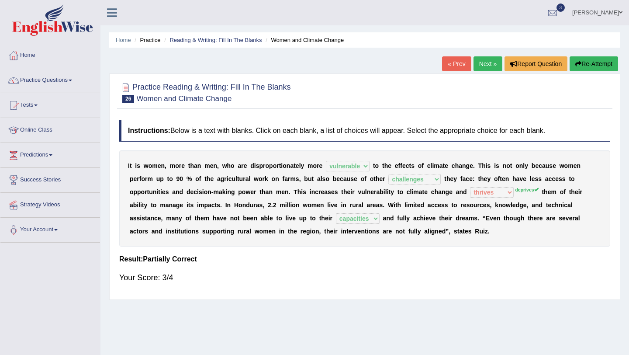
click at [479, 69] on link "Next »" at bounding box center [488, 63] width 29 height 15
